Goal: Transaction & Acquisition: Purchase product/service

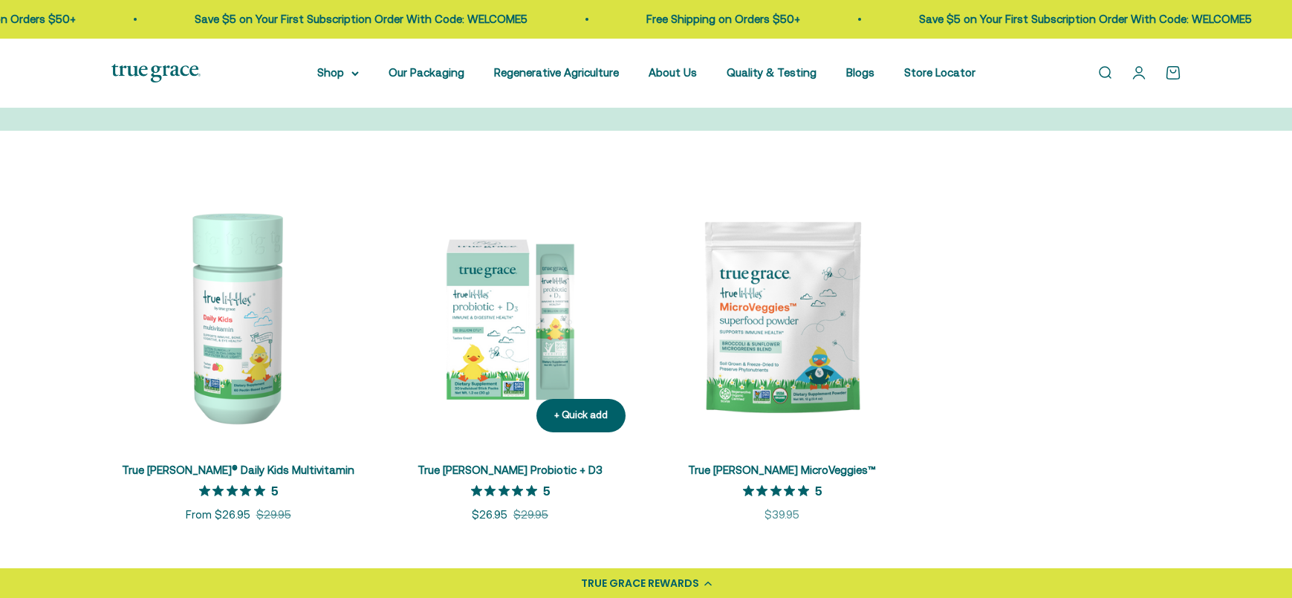
scroll to position [370, 0]
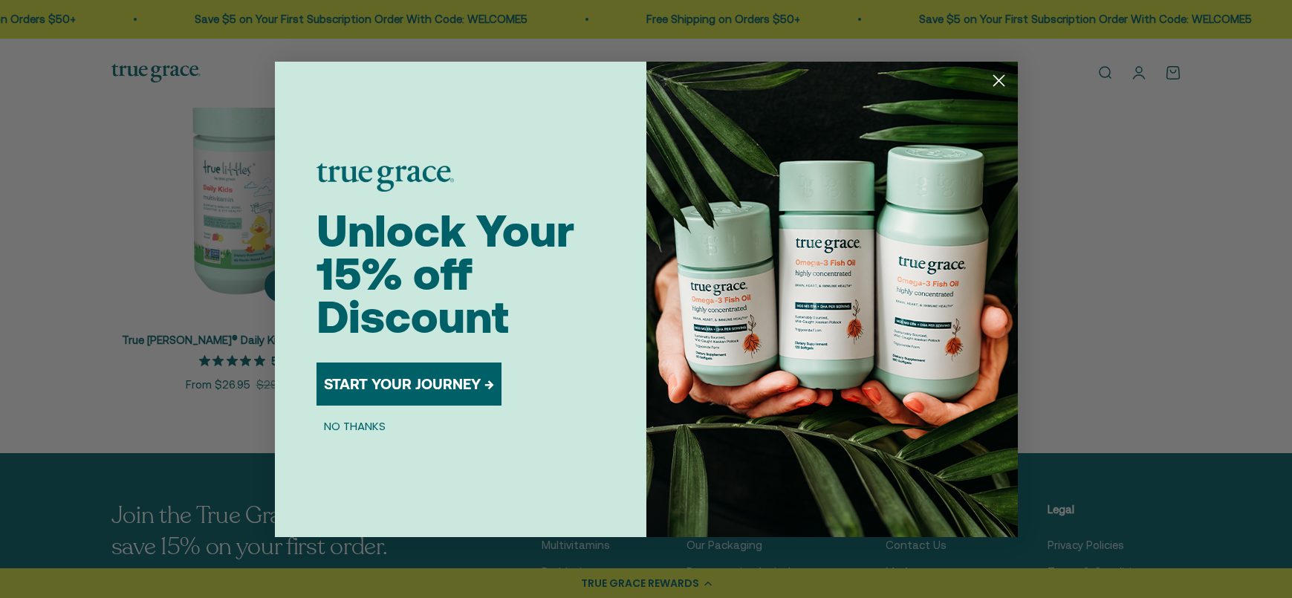
click at [267, 192] on div "Close dialog Unlock Your 15% off Discount START YOUR JOURNEY → NO THANKS Submit" at bounding box center [646, 299] width 1292 height 598
click at [340, 429] on button "NO THANKS" at bounding box center [354, 426] width 76 height 18
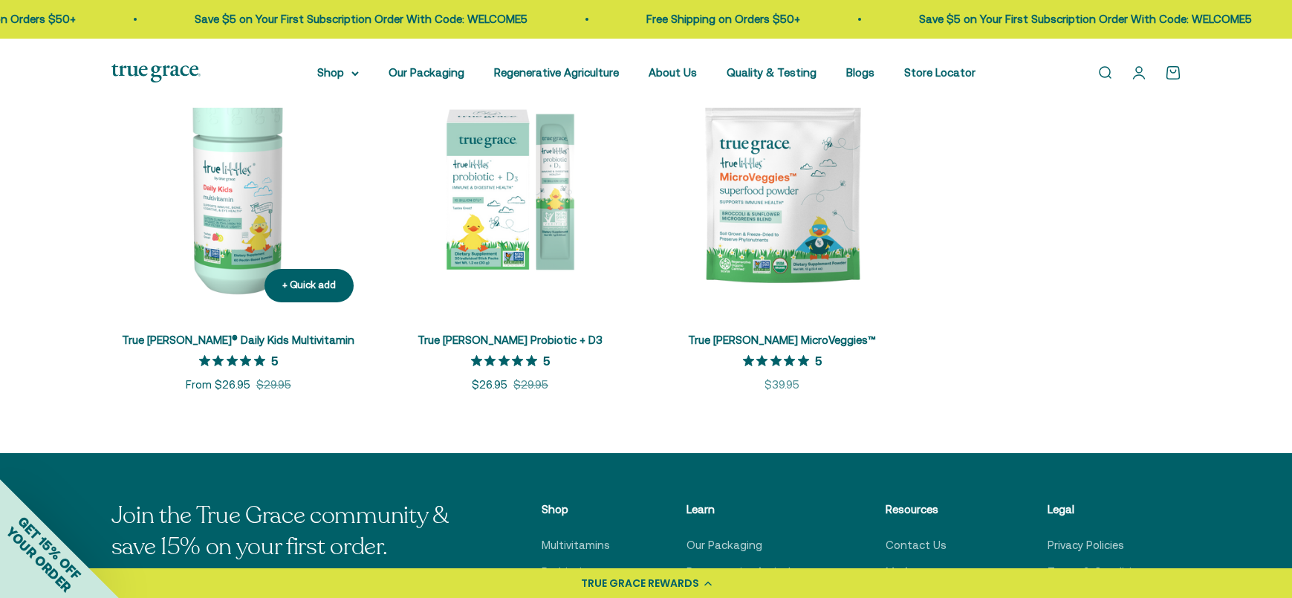
click at [246, 293] on img at bounding box center [238, 187] width 254 height 254
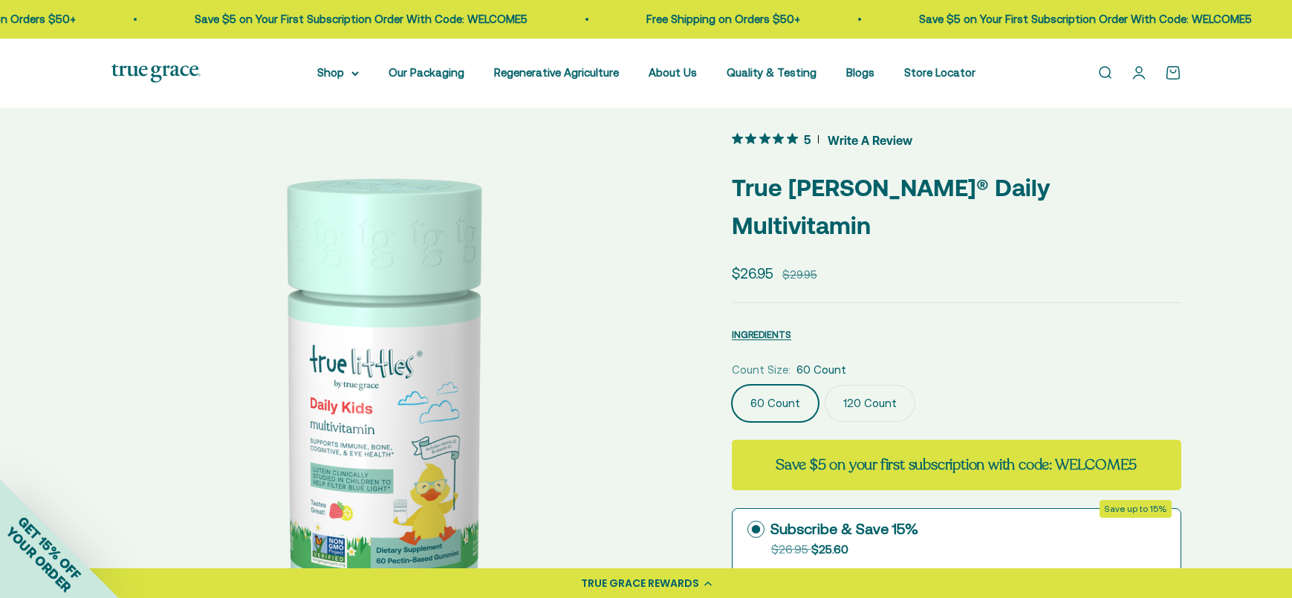
scroll to position [94, 0]
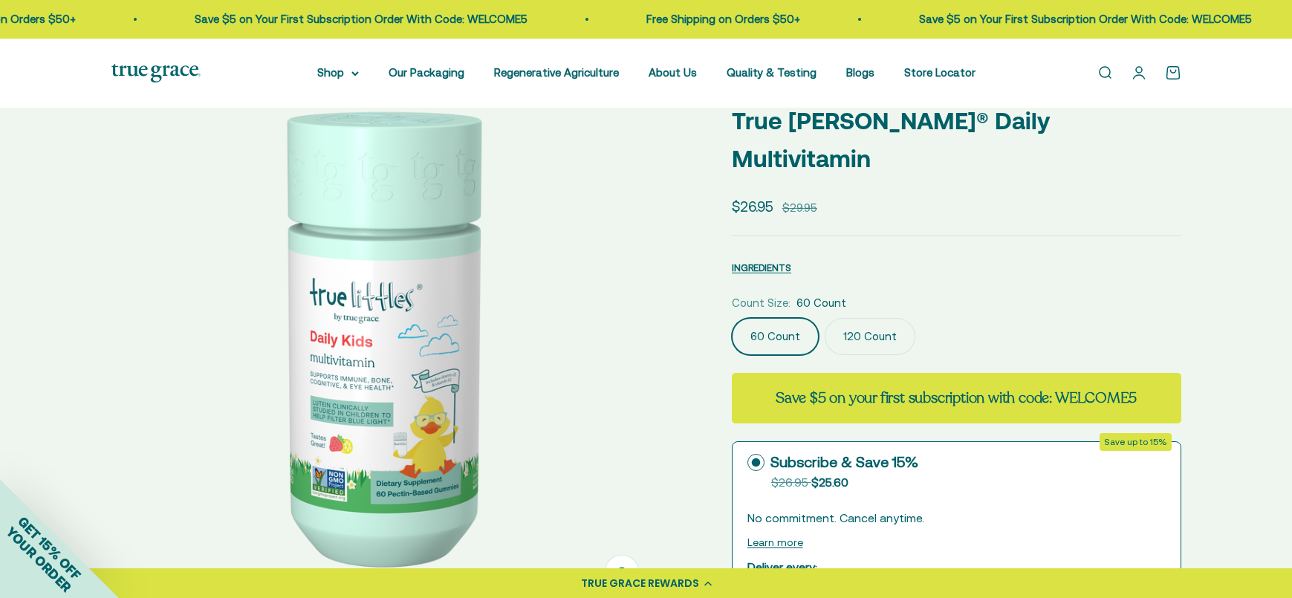
click at [852, 318] on label "120 Count" at bounding box center [869, 336] width 91 height 37
click at [732, 317] on input "120 Count" at bounding box center [731, 317] width 1 height 1
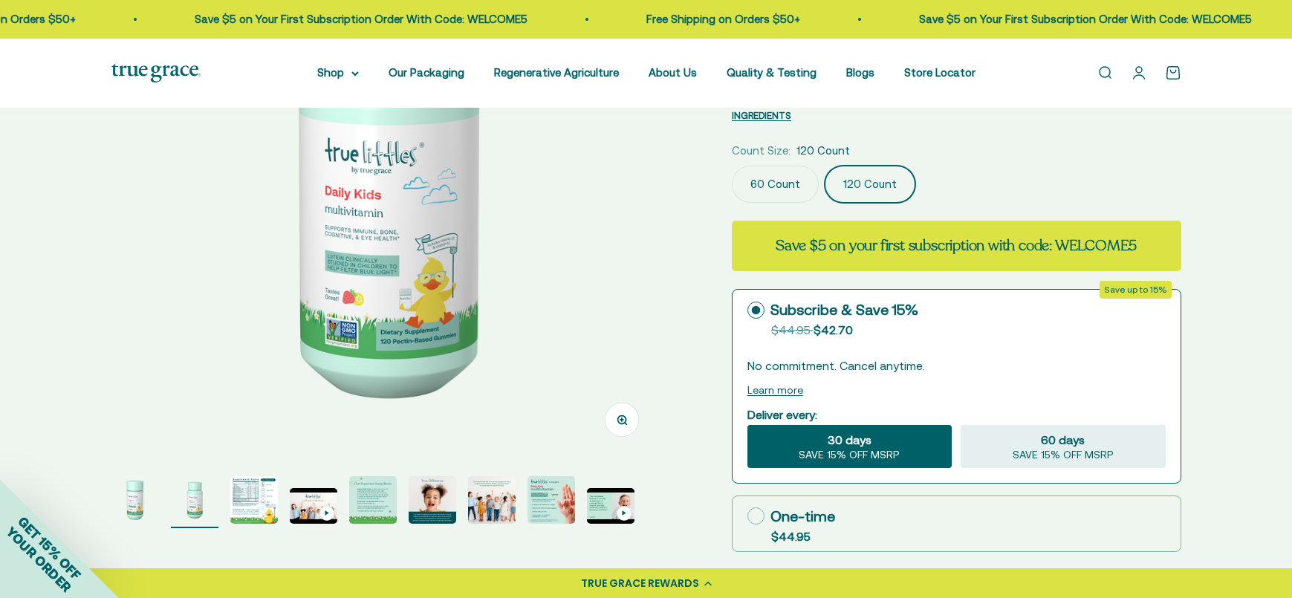
scroll to position [365, 0]
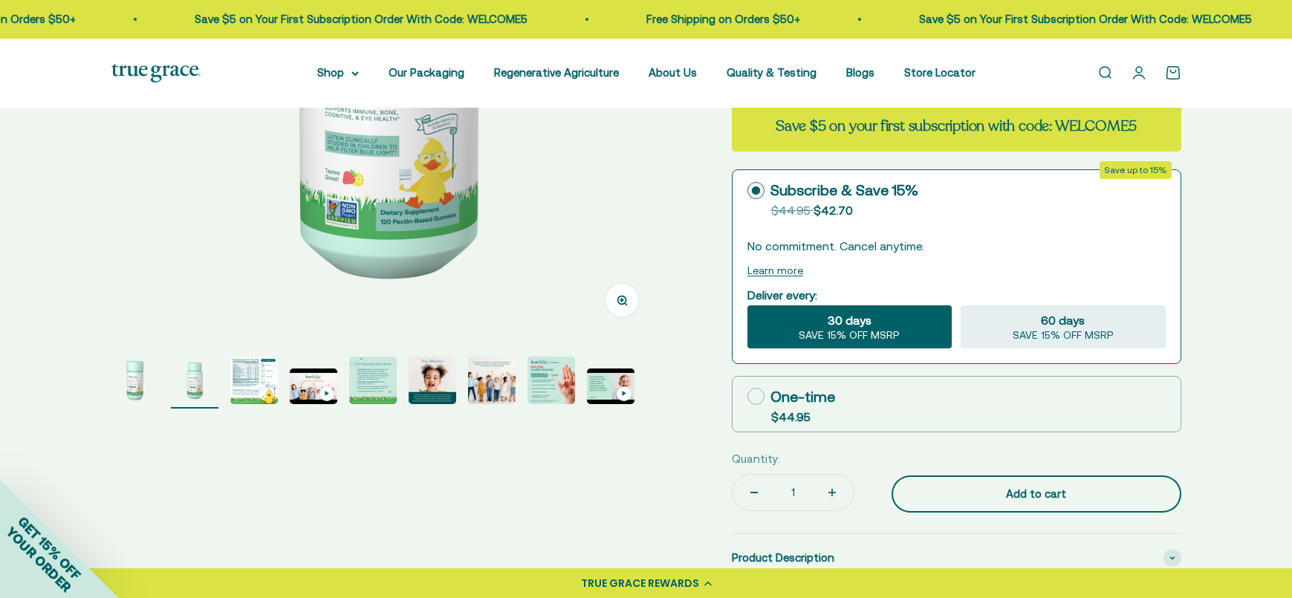
click at [978, 485] on div "Add to cart" at bounding box center [1036, 494] width 230 height 18
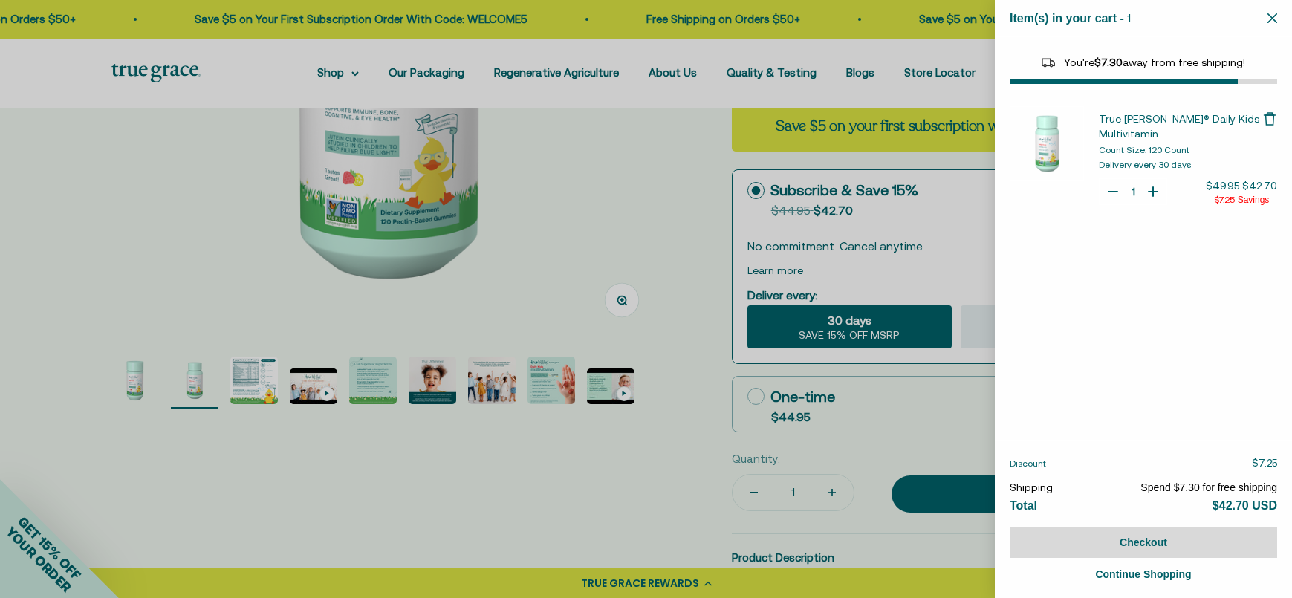
select select "46081230438614"
select select "46081071972566"
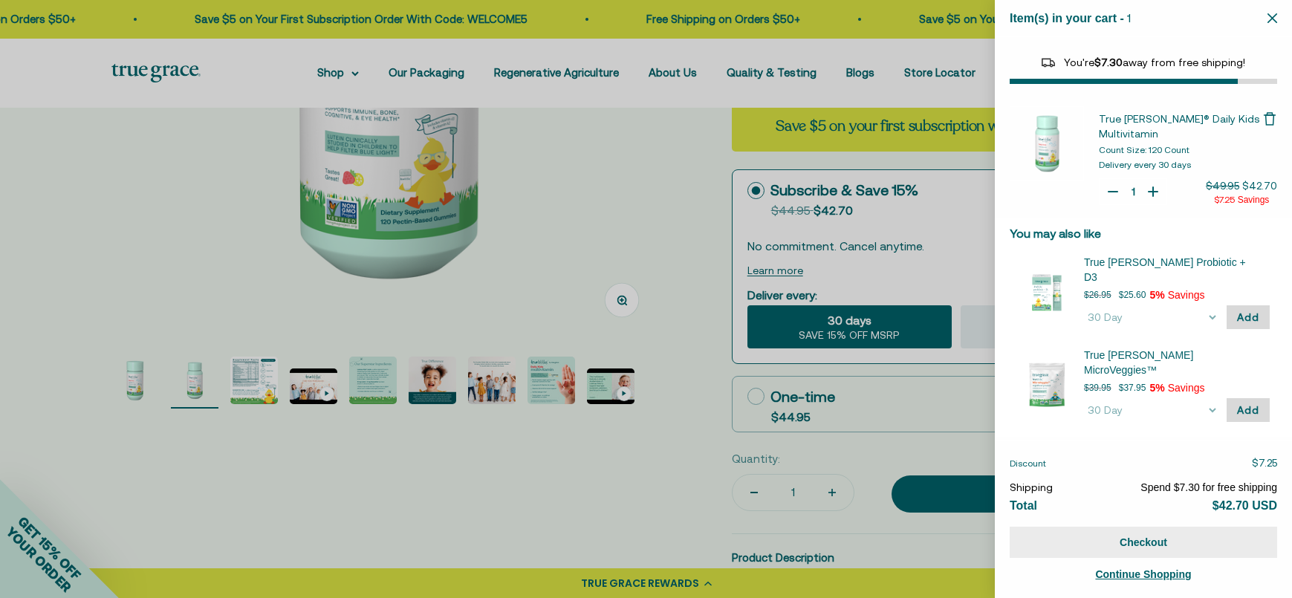
click at [1144, 545] on button "Checkout" at bounding box center [1142, 542] width 267 height 31
